Goal: Task Accomplishment & Management: Manage account settings

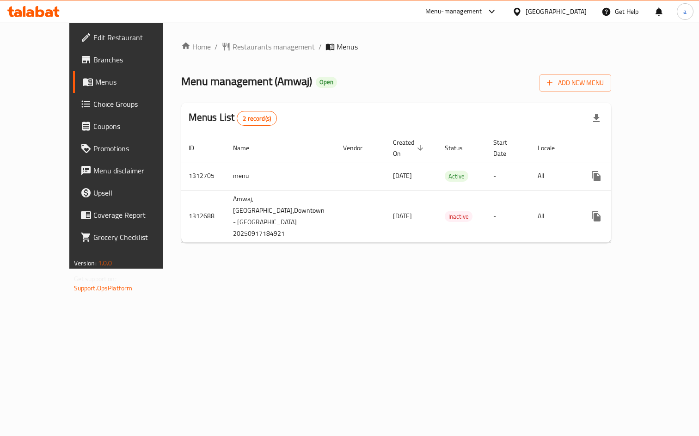
click at [93, 122] on span "Coupons" at bounding box center [136, 126] width 86 height 11
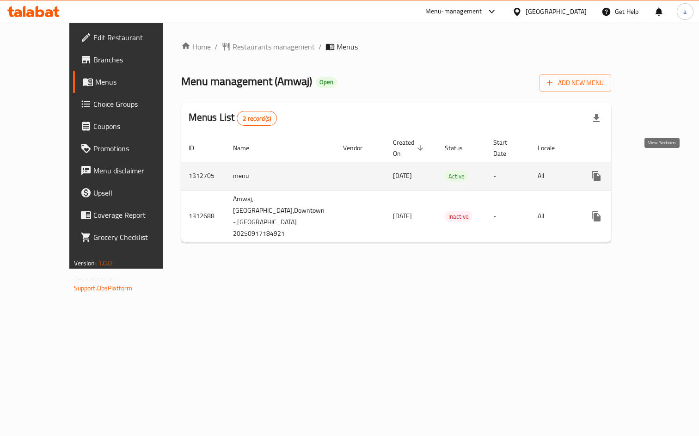
click at [661, 171] on icon "enhanced table" at bounding box center [662, 176] width 11 height 11
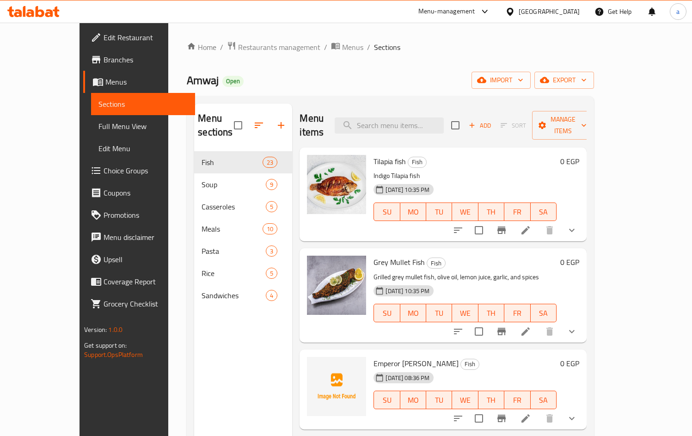
click at [104, 165] on span "Choice Groups" at bounding box center [146, 170] width 84 height 11
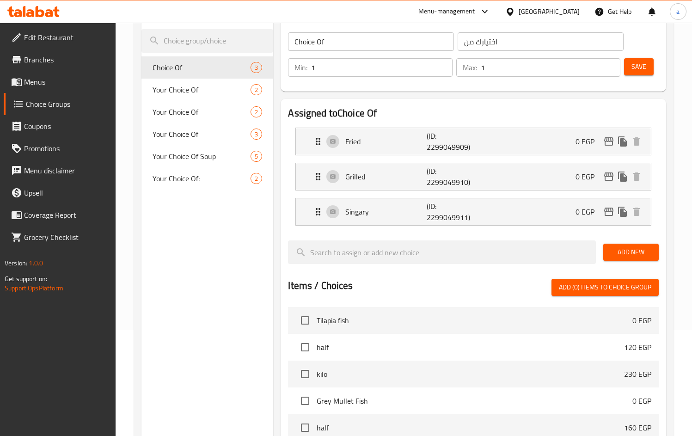
scroll to position [105, 0]
click at [171, 151] on span "Your Choice Of Soup" at bounding box center [188, 156] width 71 height 11
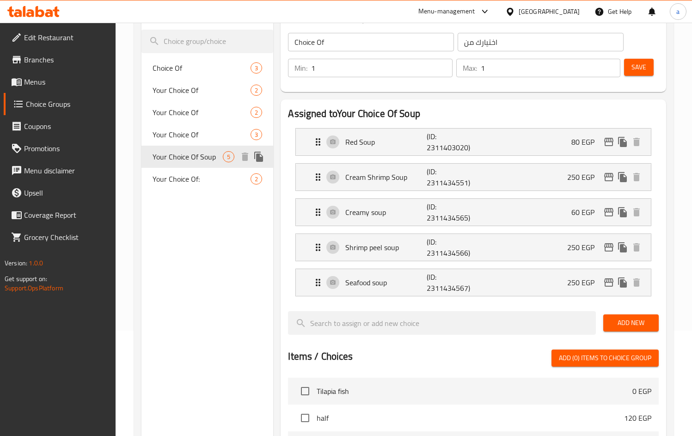
type input "Your Choice Of Soup"
type input "اختيارك من الشوربه"
type input "0"
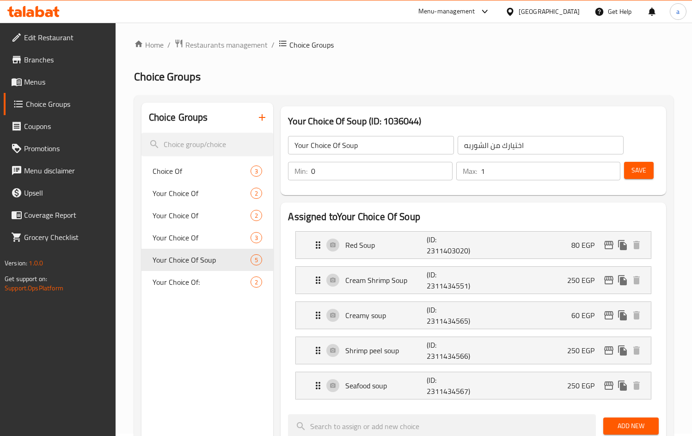
scroll to position [0, 0]
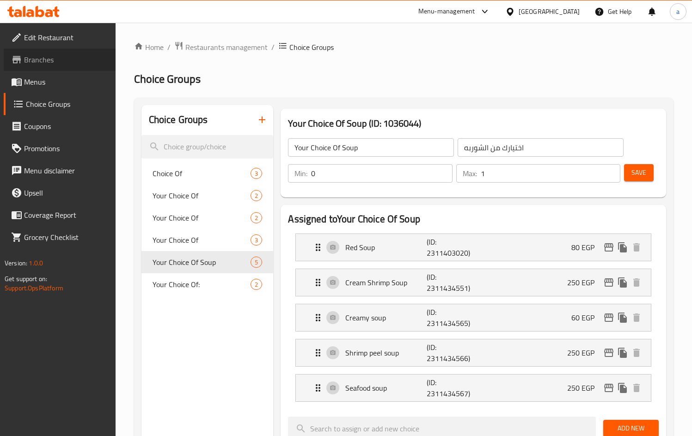
click at [43, 62] on span "Branches" at bounding box center [66, 59] width 84 height 11
